Goal: Transaction & Acquisition: Purchase product/service

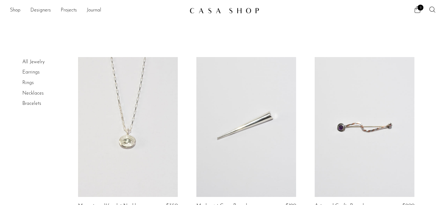
scroll to position [1986, 0]
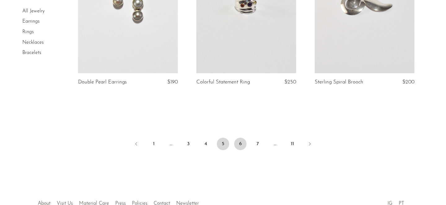
click at [240, 144] on link "6" at bounding box center [240, 144] width 12 height 12
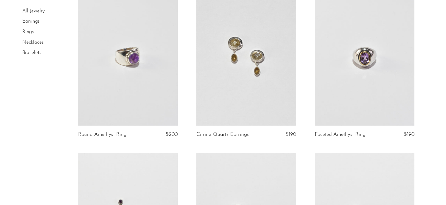
scroll to position [405, 0]
click at [239, 97] on link at bounding box center [247, 56] width 100 height 140
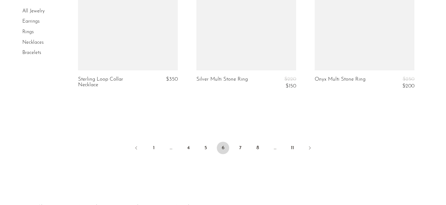
scroll to position [2004, 0]
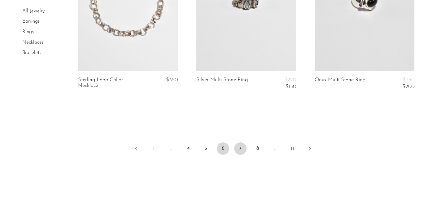
click at [242, 151] on link "7" at bounding box center [240, 148] width 12 height 12
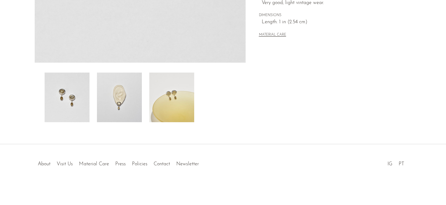
scroll to position [199, 0]
click at [111, 106] on img at bounding box center [119, 97] width 45 height 50
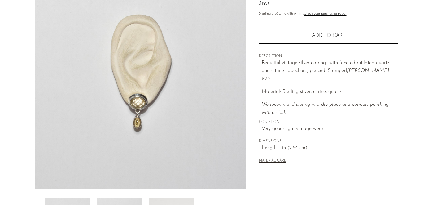
scroll to position [72, 0]
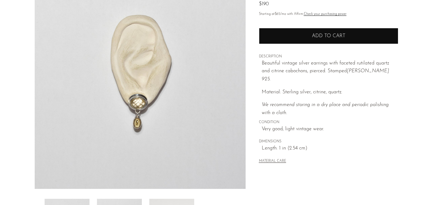
click at [334, 40] on button "Add to cart" at bounding box center [329, 36] width 140 height 16
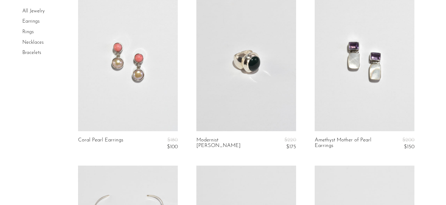
scroll to position [414, 0]
click at [375, 108] on link at bounding box center [365, 61] width 100 height 140
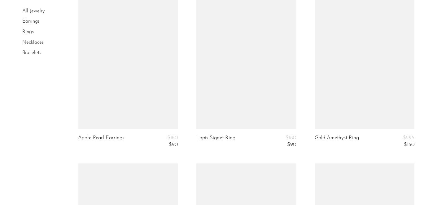
scroll to position [939, 0]
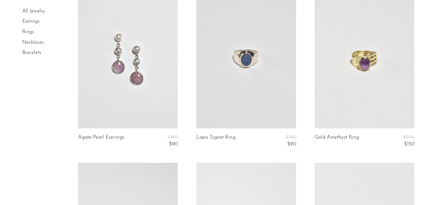
click at [133, 96] on link at bounding box center [128, 59] width 100 height 140
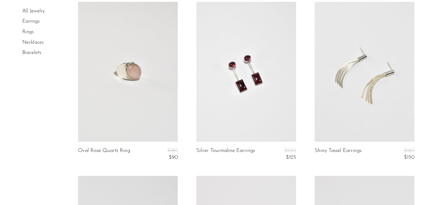
scroll to position [1102, 0]
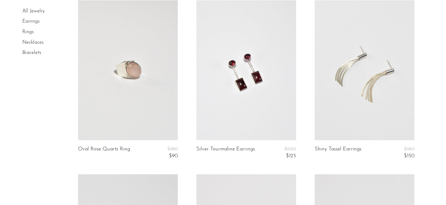
click at [379, 118] on link at bounding box center [365, 70] width 100 height 140
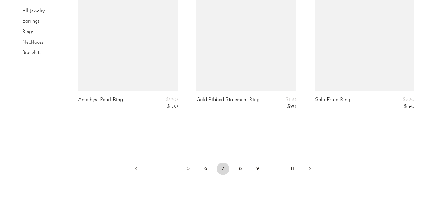
scroll to position [2022, 0]
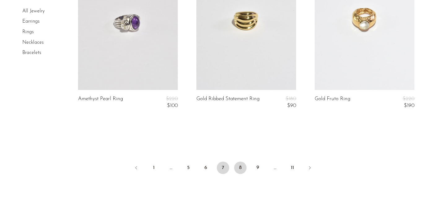
click at [240, 166] on link "8" at bounding box center [240, 168] width 12 height 12
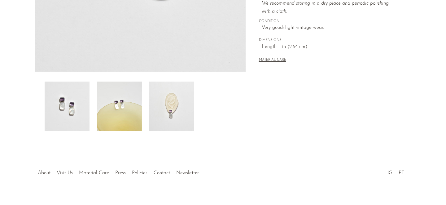
click at [179, 118] on img at bounding box center [171, 107] width 45 height 50
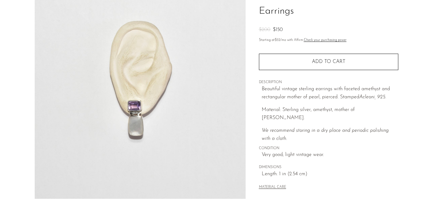
scroll to position [55, 0]
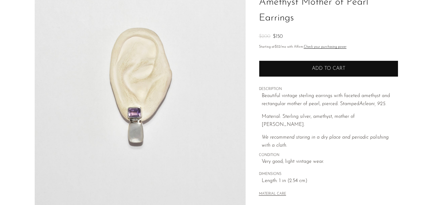
click at [323, 70] on span "Add to cart" at bounding box center [328, 68] width 33 height 5
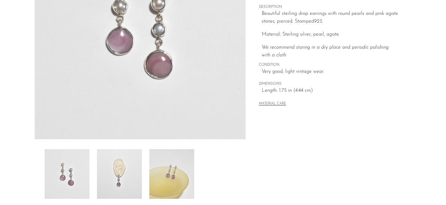
scroll to position [199, 0]
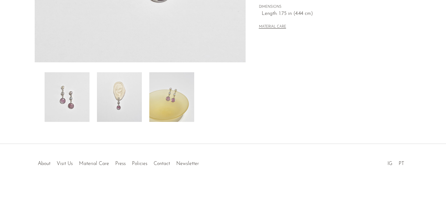
click at [131, 107] on img at bounding box center [119, 97] width 45 height 50
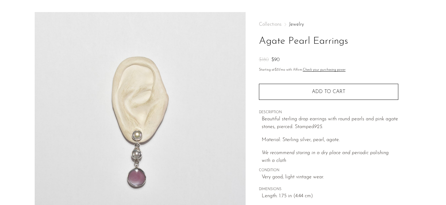
scroll to position [11, 0]
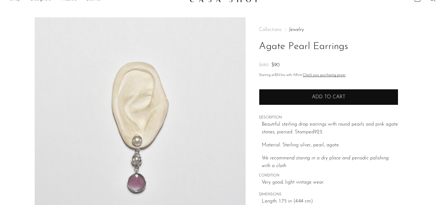
click at [305, 93] on button "Add to cart" at bounding box center [329, 97] width 140 height 16
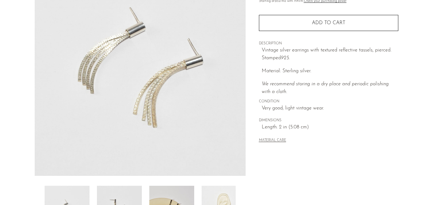
scroll to position [85, 0]
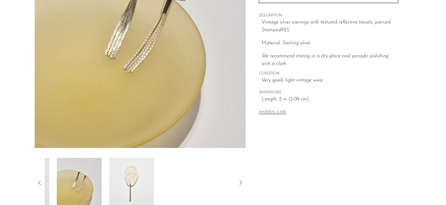
scroll to position [118, 0]
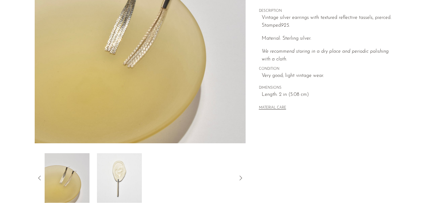
click at [118, 174] on img at bounding box center [119, 178] width 45 height 50
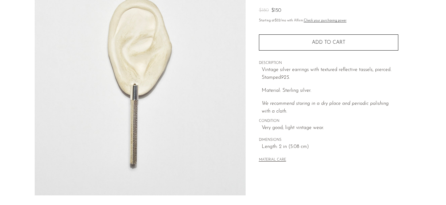
scroll to position [50, 0]
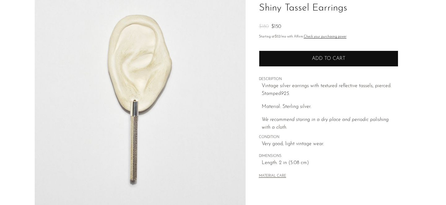
click at [340, 63] on button "Add to cart" at bounding box center [329, 59] width 140 height 16
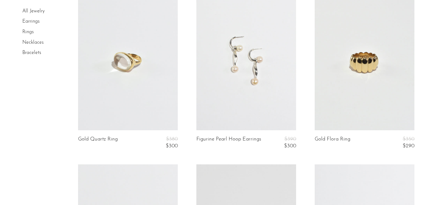
scroll to position [66, 0]
click at [128, 88] on link at bounding box center [128, 61] width 100 height 140
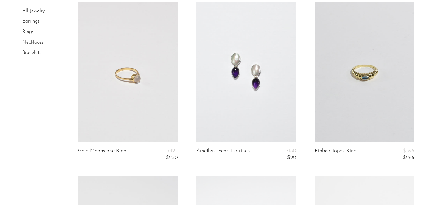
scroll to position [0, 0]
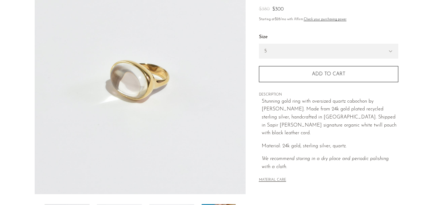
scroll to position [143, 0]
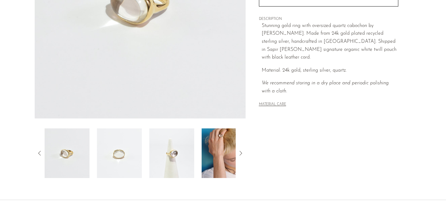
click at [215, 147] on img at bounding box center [224, 153] width 45 height 50
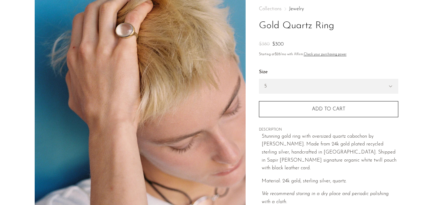
scroll to position [32, 0]
click at [295, 90] on select "5 6 7" at bounding box center [329, 86] width 139 height 14
select select "6"
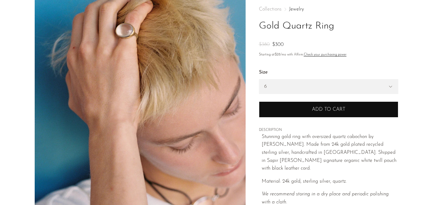
click at [291, 110] on button "Add to cart" at bounding box center [329, 109] width 140 height 16
